Goal: Information Seeking & Learning: Find specific fact

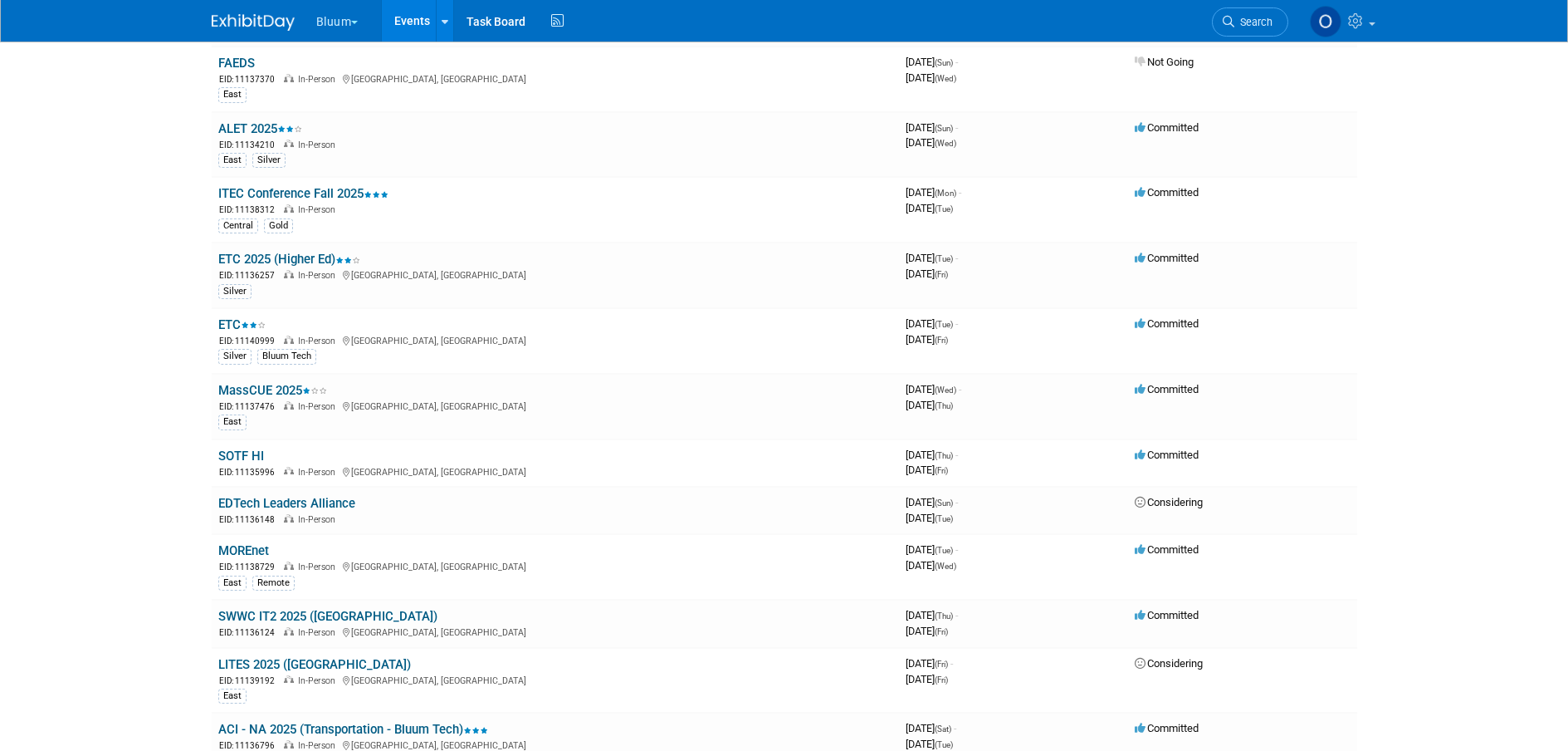
scroll to position [312, 0]
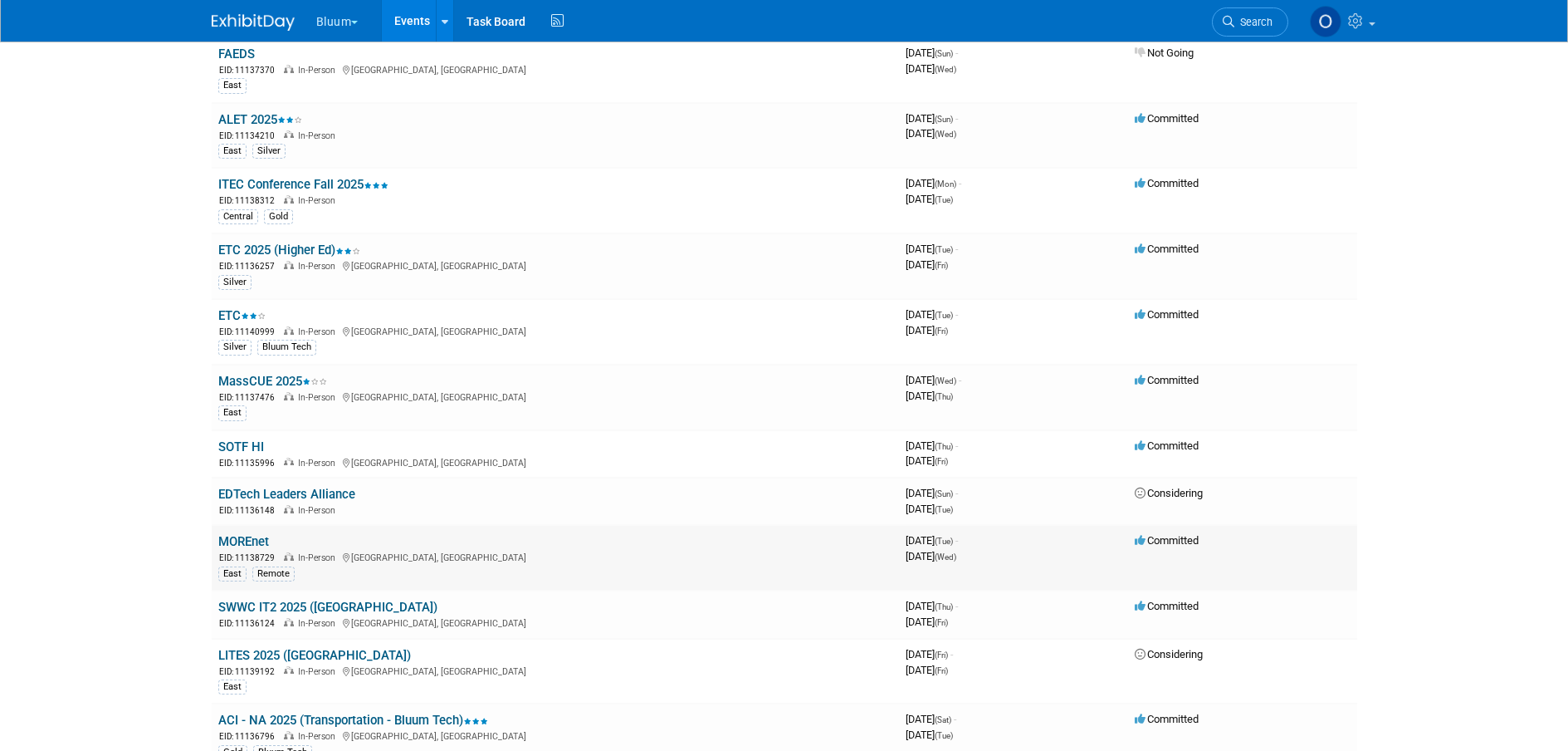
click at [249, 538] on link "MOREnet" at bounding box center [243, 541] width 51 height 15
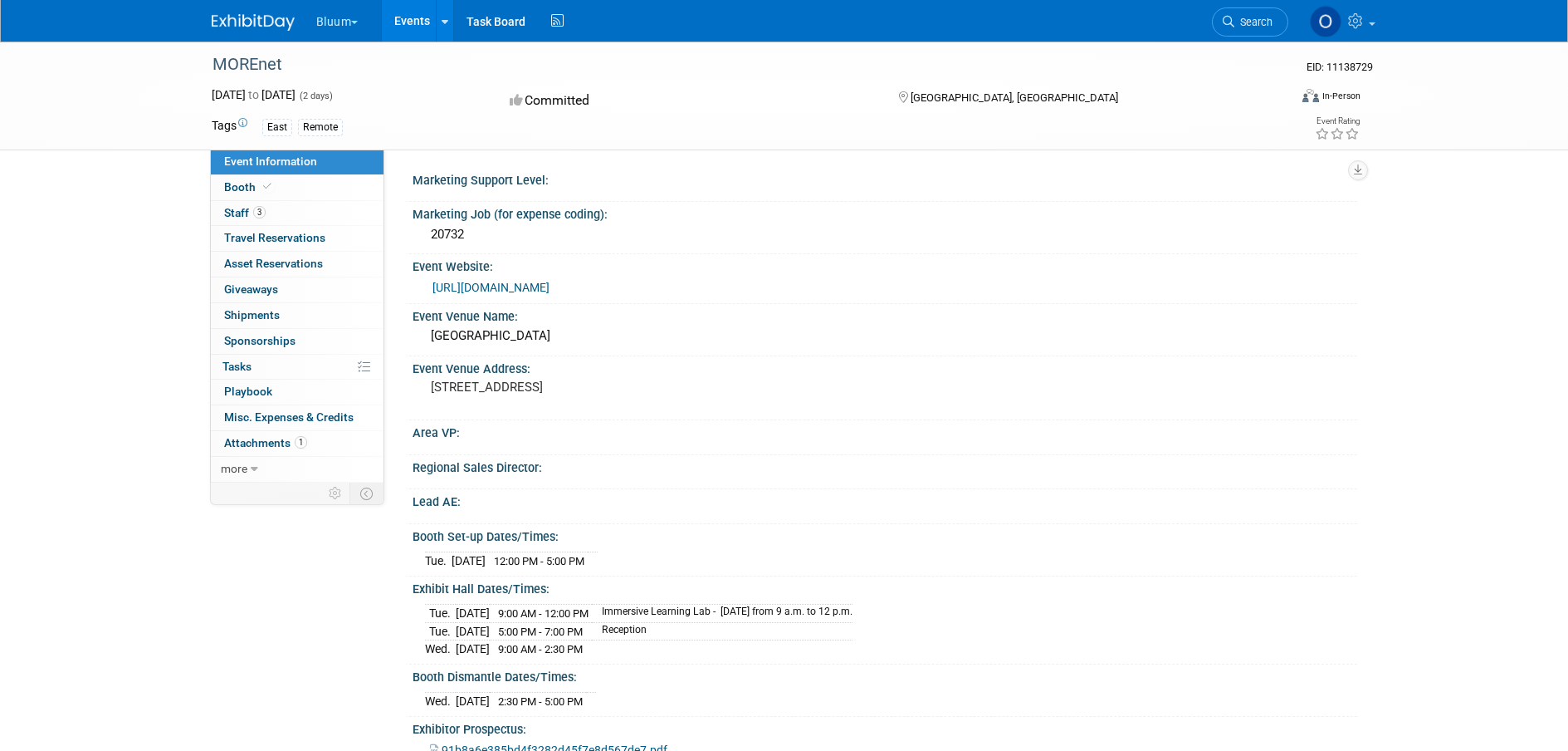
drag, startPoint x: 1529, startPoint y: 349, endPoint x: 1445, endPoint y: 306, distance: 94.4
click at [1445, 306] on div "MOREnet EID: 11138729 Oct 21, 2025 to Oct 22, 2025 (2 days) Oct 21, 2025 to Oct…" at bounding box center [784, 570] width 1568 height 1057
click at [549, 292] on link "https://web.cvent.com/event/e4af6e3e-f3e7-4d3c-9de5-72cdf0cd321d/summary" at bounding box center [491, 287] width 117 height 13
drag, startPoint x: 433, startPoint y: 404, endPoint x: 526, endPoint y: 401, distance: 93.0
click at [526, 394] on pre "494 Tan Tar A Drive Osage Beach, MO 65065" at bounding box center [609, 387] width 357 height 15
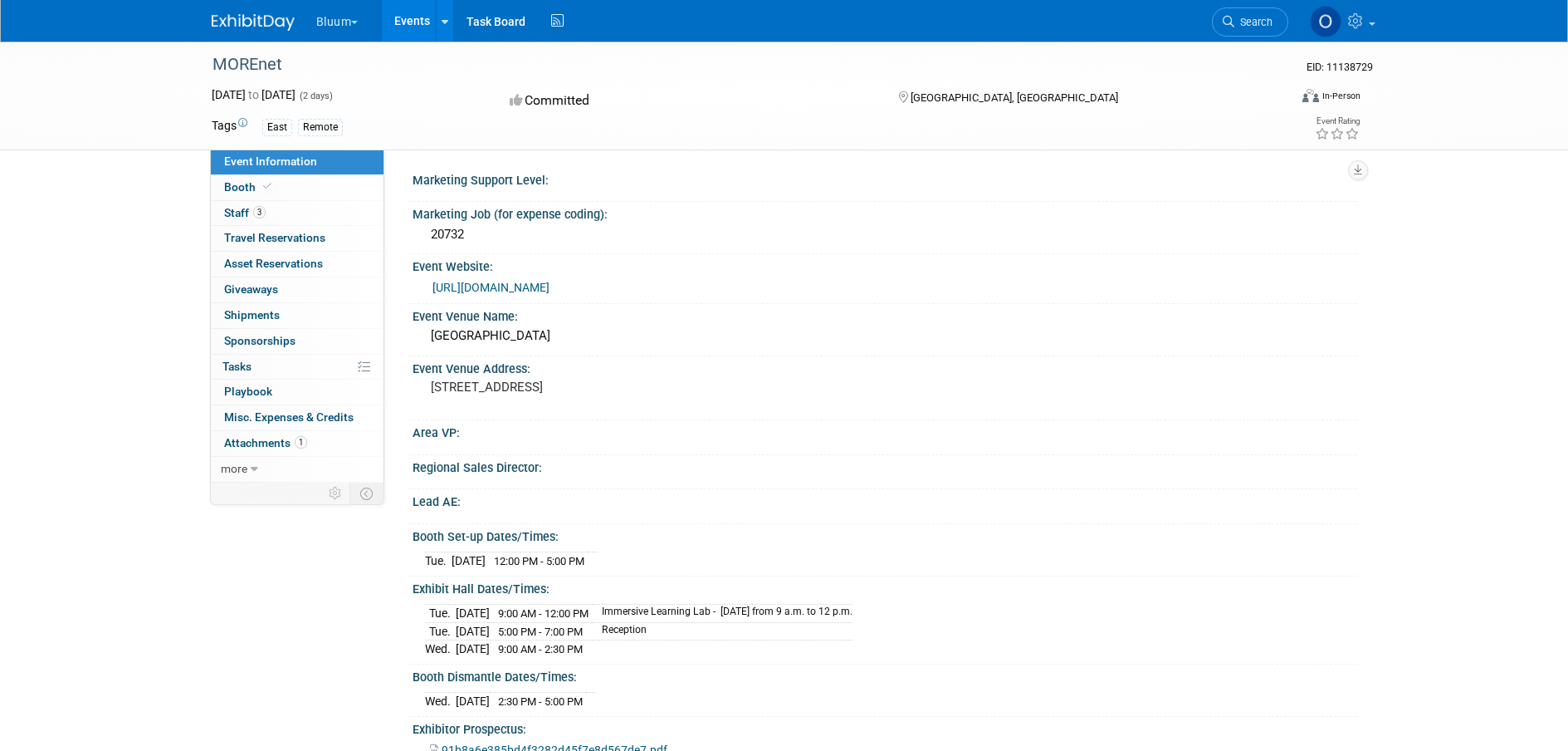
copy pre "[GEOGRAPHIC_DATA], [GEOGRAPHIC_DATA]"
